Goal: Check status: Check status

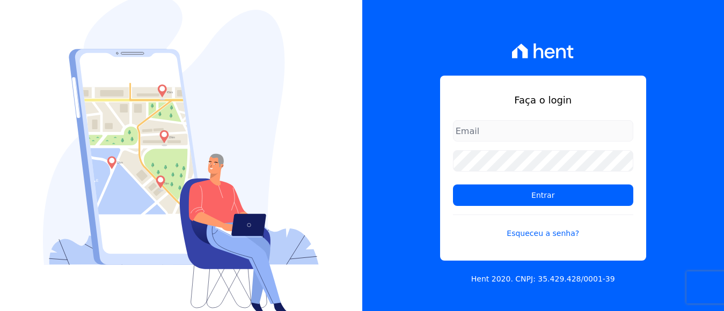
click at [487, 133] on input "email" at bounding box center [543, 130] width 180 height 21
type input "financeiro@panizziconstrucoes.com.br"
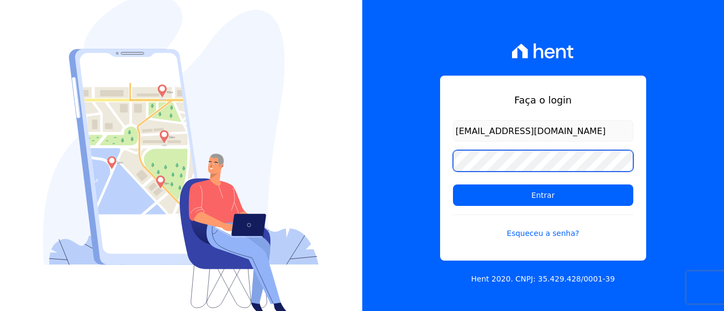
click at [453, 185] on input "Entrar" at bounding box center [543, 195] width 180 height 21
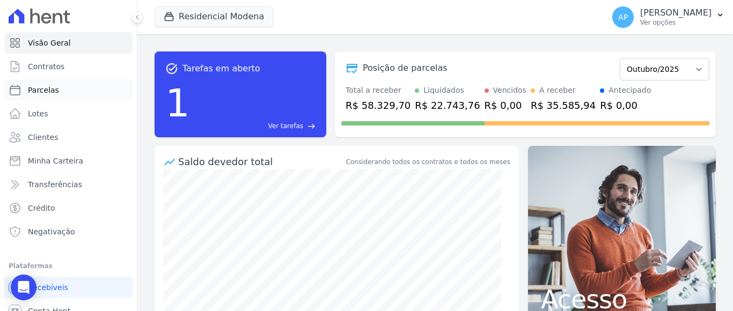
click at [38, 87] on span "Parcelas" at bounding box center [43, 90] width 31 height 11
select select
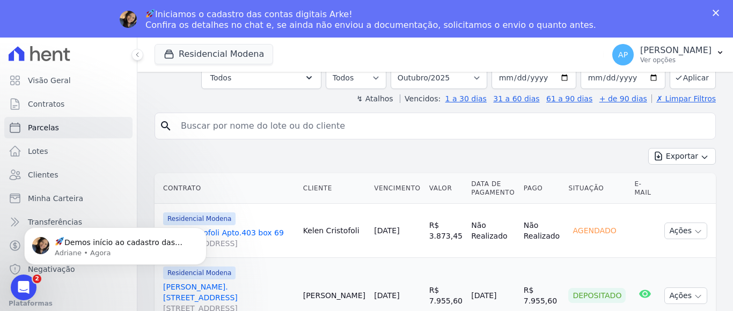
scroll to position [153, 0]
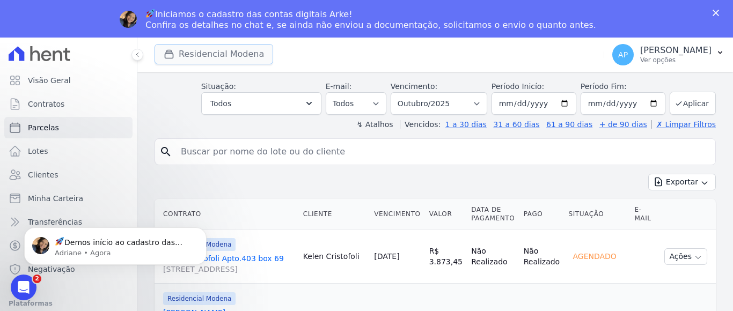
click at [199, 54] on button "Residencial Modena" at bounding box center [214, 54] width 119 height 20
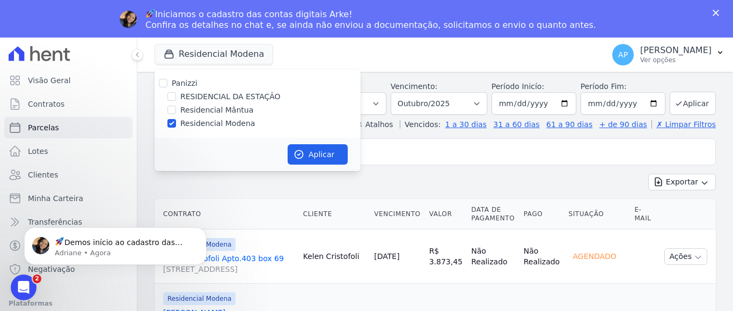
click at [165, 97] on div "RESIDENCIAL DA ESTAÇÃO" at bounding box center [258, 96] width 206 height 11
click at [171, 97] on input "RESIDENCIAL DA ESTAÇÃO" at bounding box center [171, 96] width 9 height 9
checkbox input "true"
drag, startPoint x: 170, startPoint y: 123, endPoint x: 250, endPoint y: 130, distance: 79.7
click at [170, 123] on input "Residencial Modena" at bounding box center [171, 123] width 9 height 9
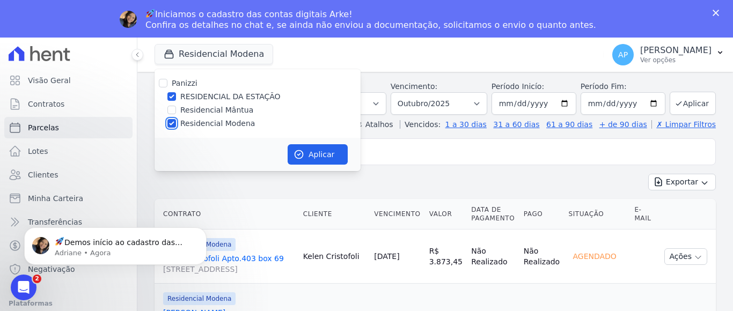
checkbox input "false"
click at [328, 156] on button "Aplicar" at bounding box center [318, 154] width 60 height 20
select select
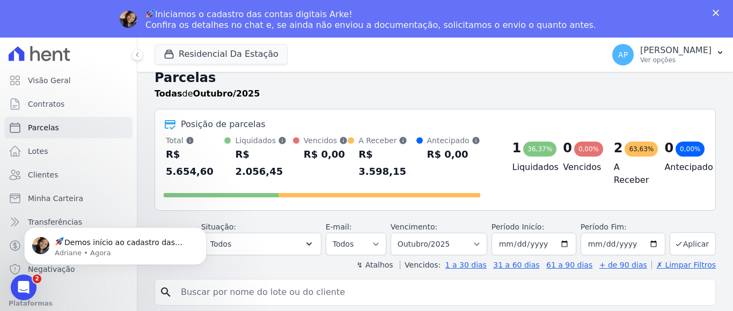
scroll to position [0, 0]
